Goal: Task Accomplishment & Management: Manage account settings

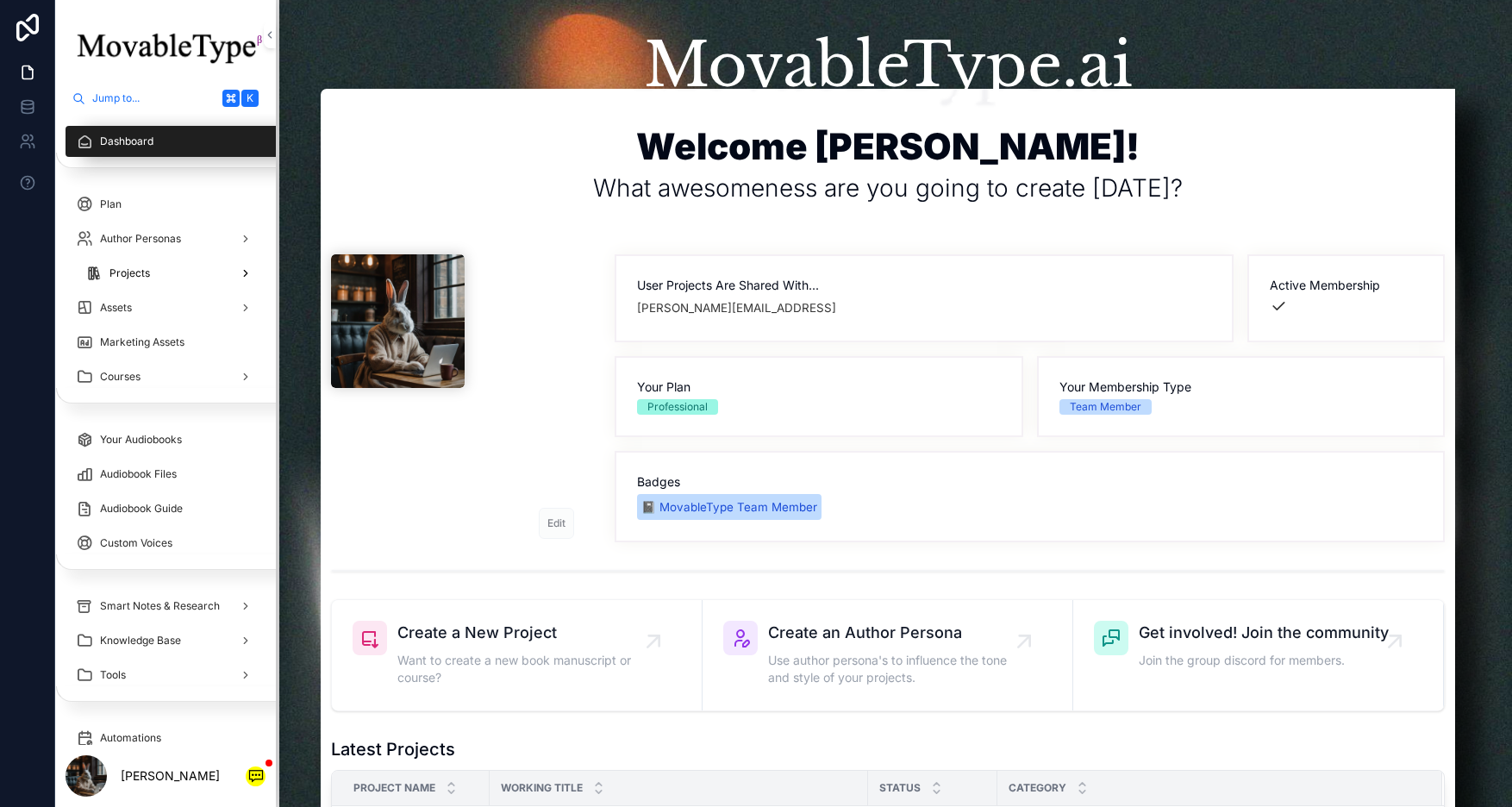
click at [181, 265] on div "Projects" at bounding box center [170, 273] width 170 height 27
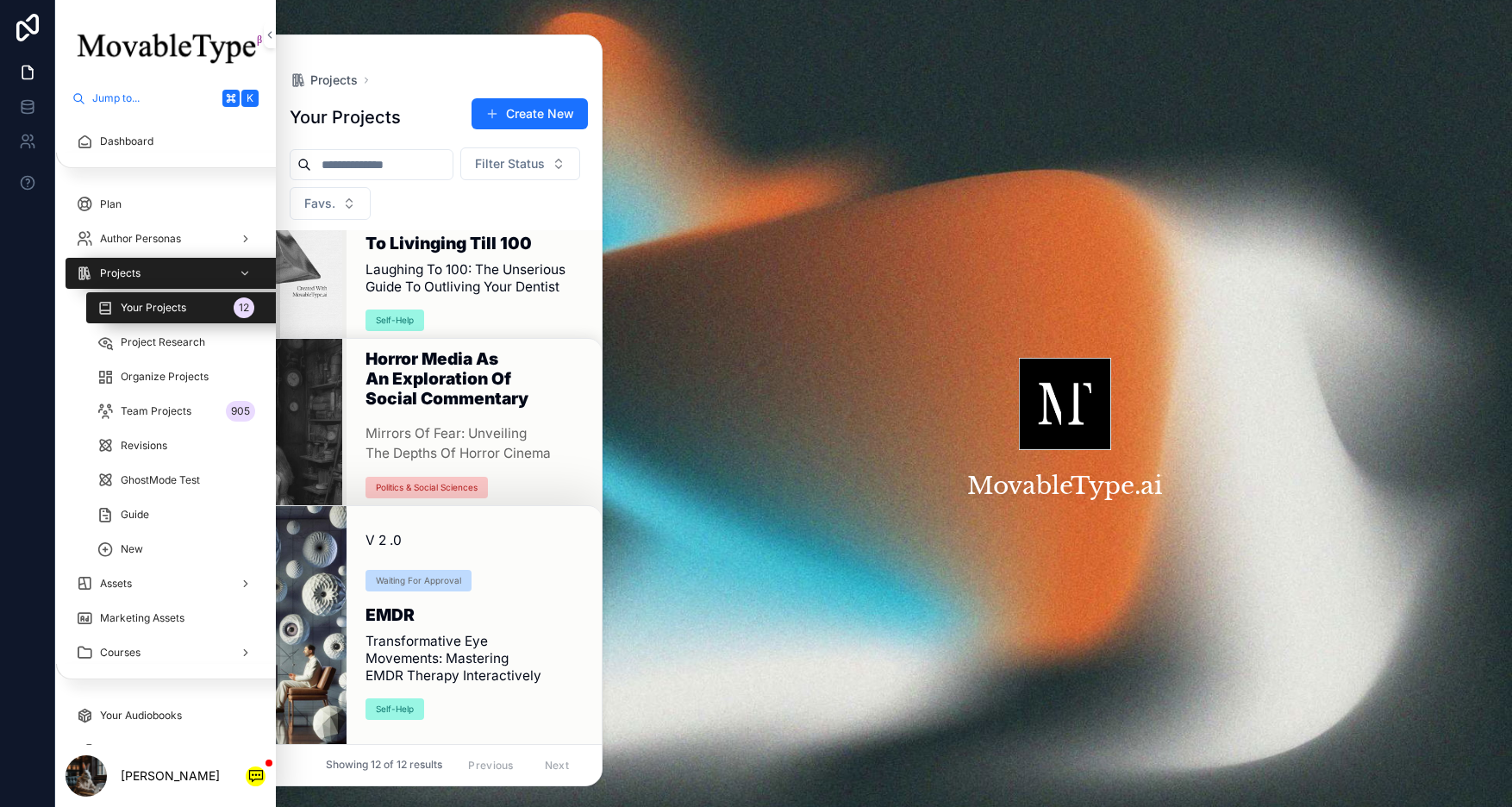
scroll to position [1666, 0]
click at [439, 606] on h1 "EMDR" at bounding box center [472, 618] width 215 height 26
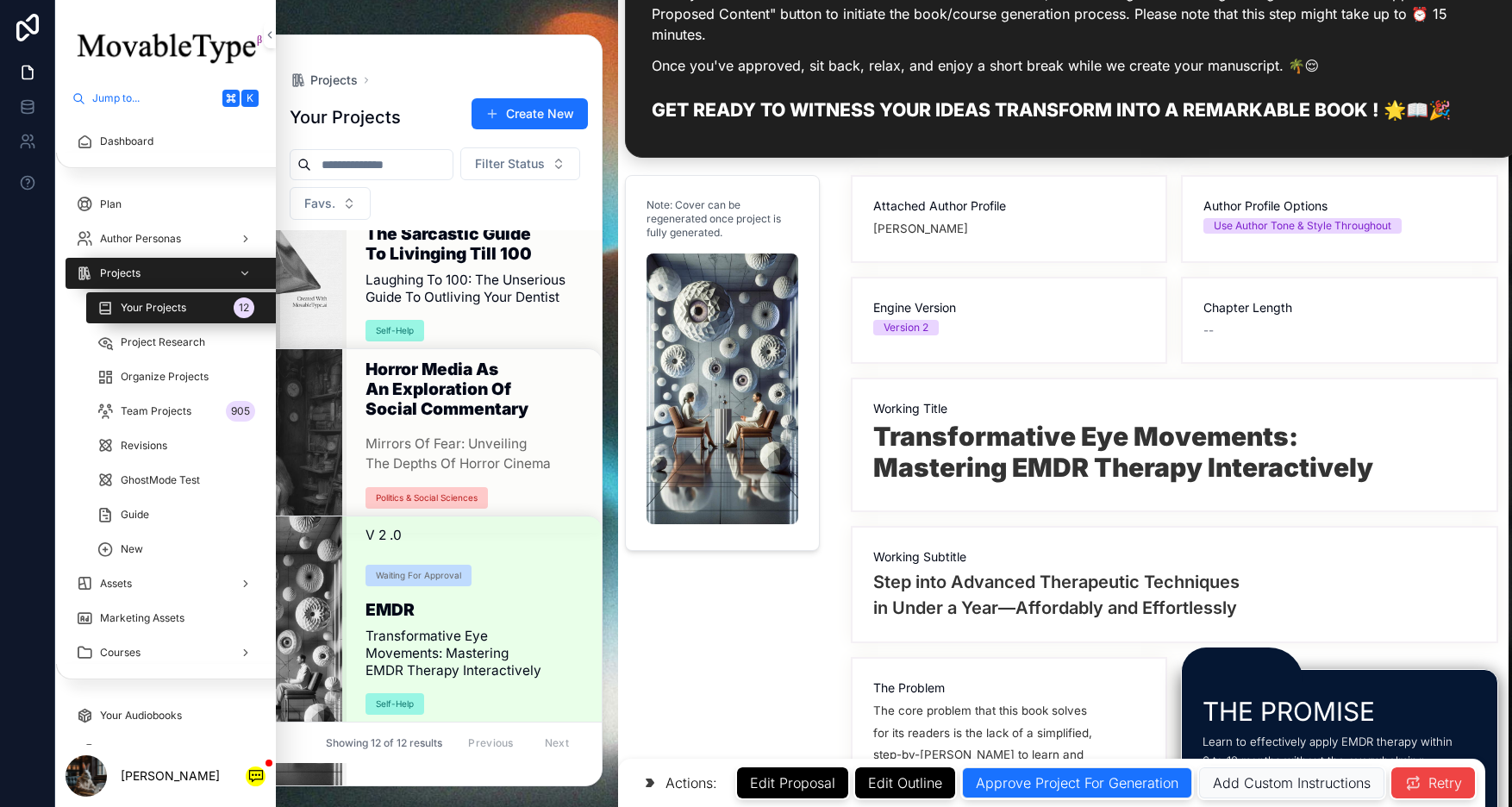
scroll to position [955, 9]
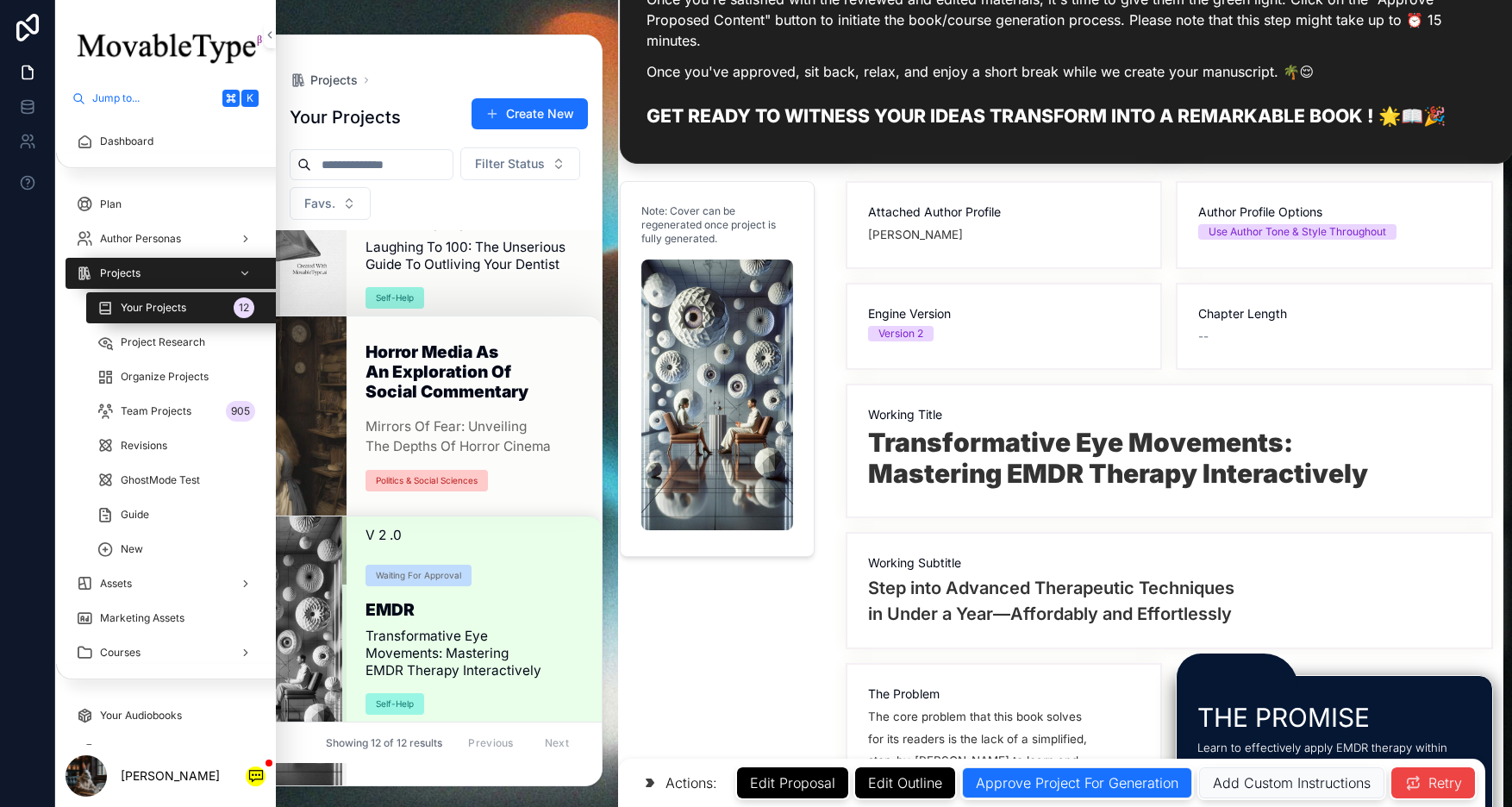
click at [417, 399] on h1 "Horror Media as an exploration of Social Commentary" at bounding box center [472, 375] width 215 height 66
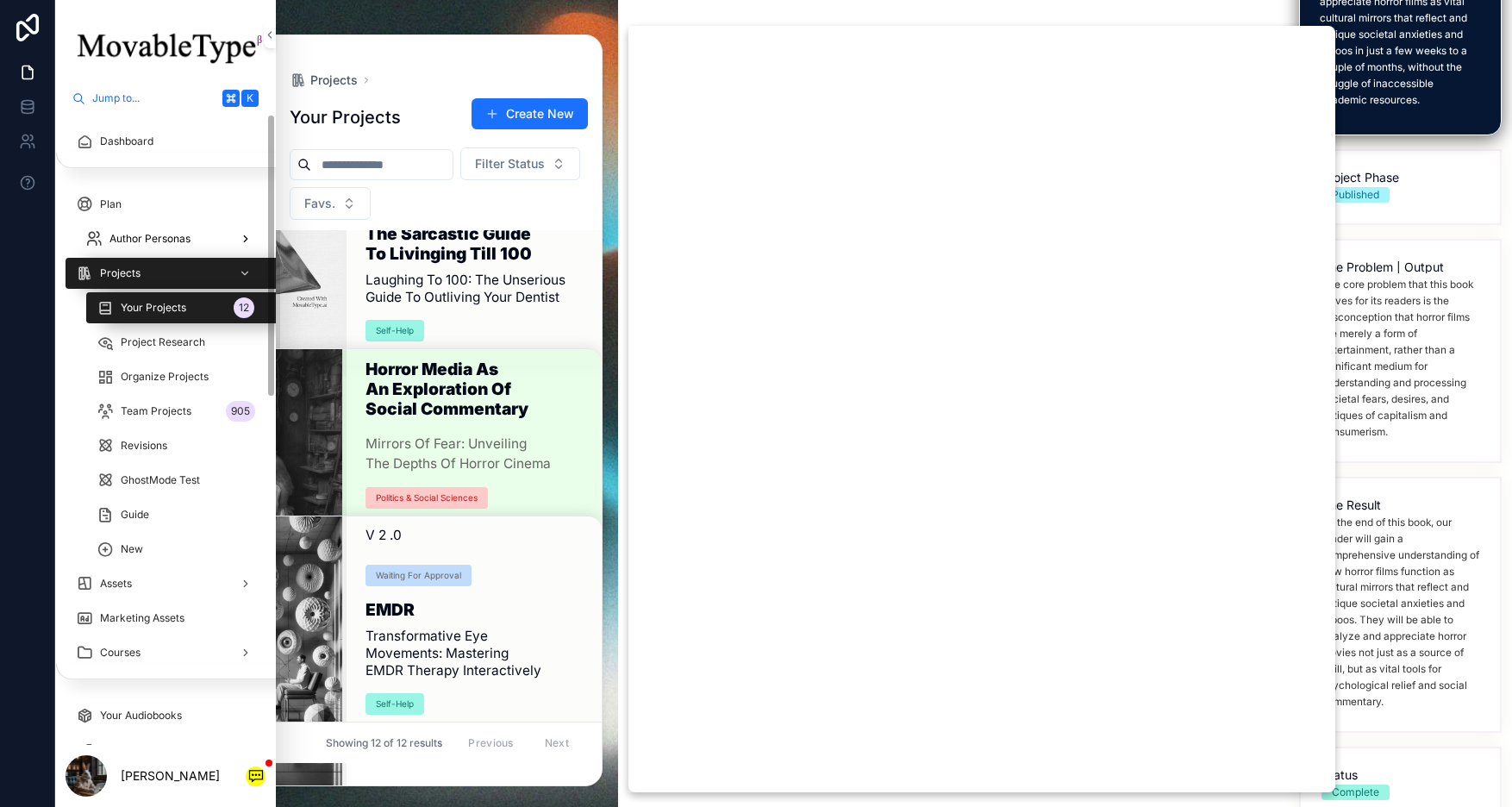
scroll to position [1414, 0]
